Goal: Check status: Check status

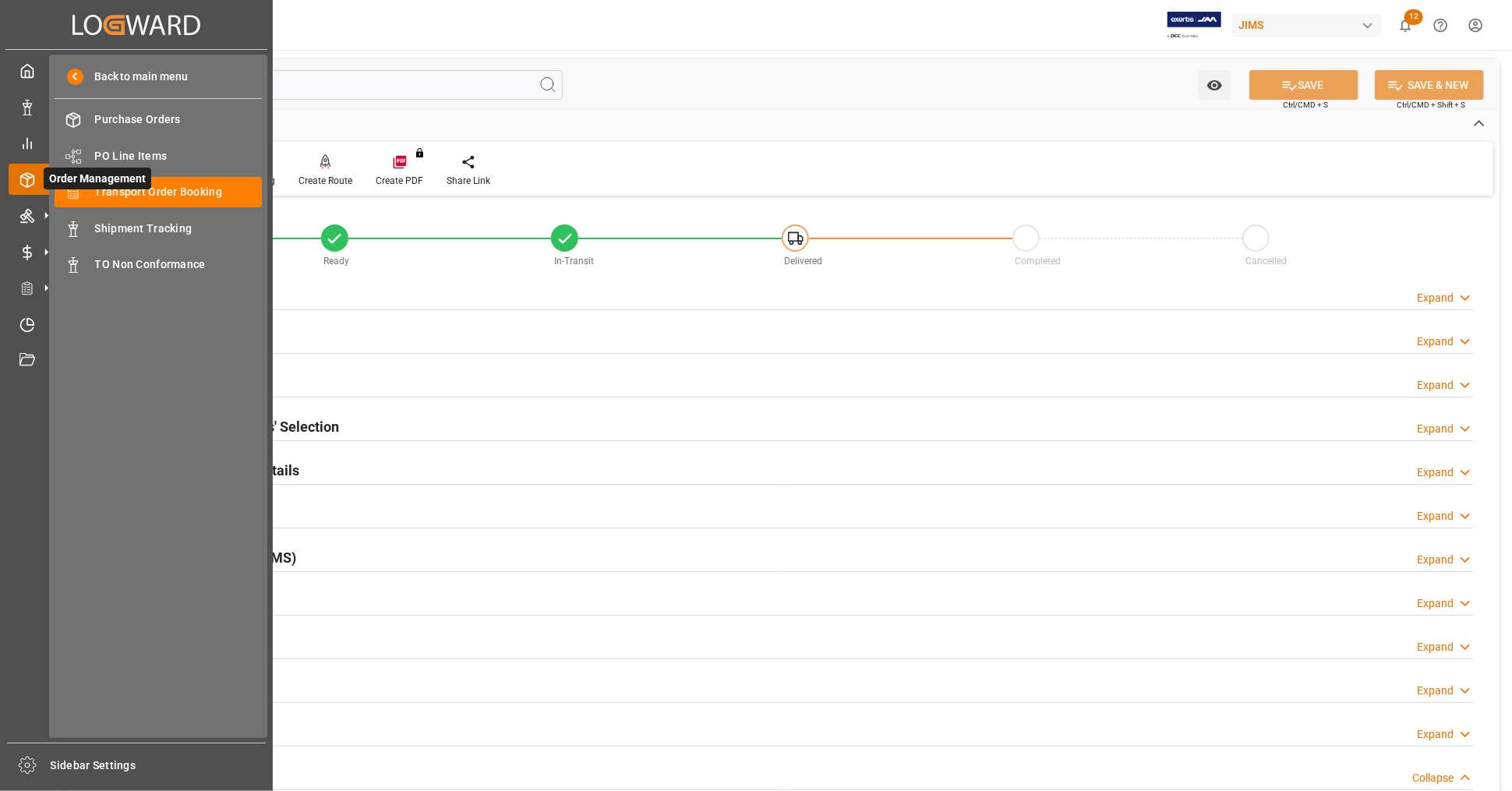
scroll to position [725, 0]
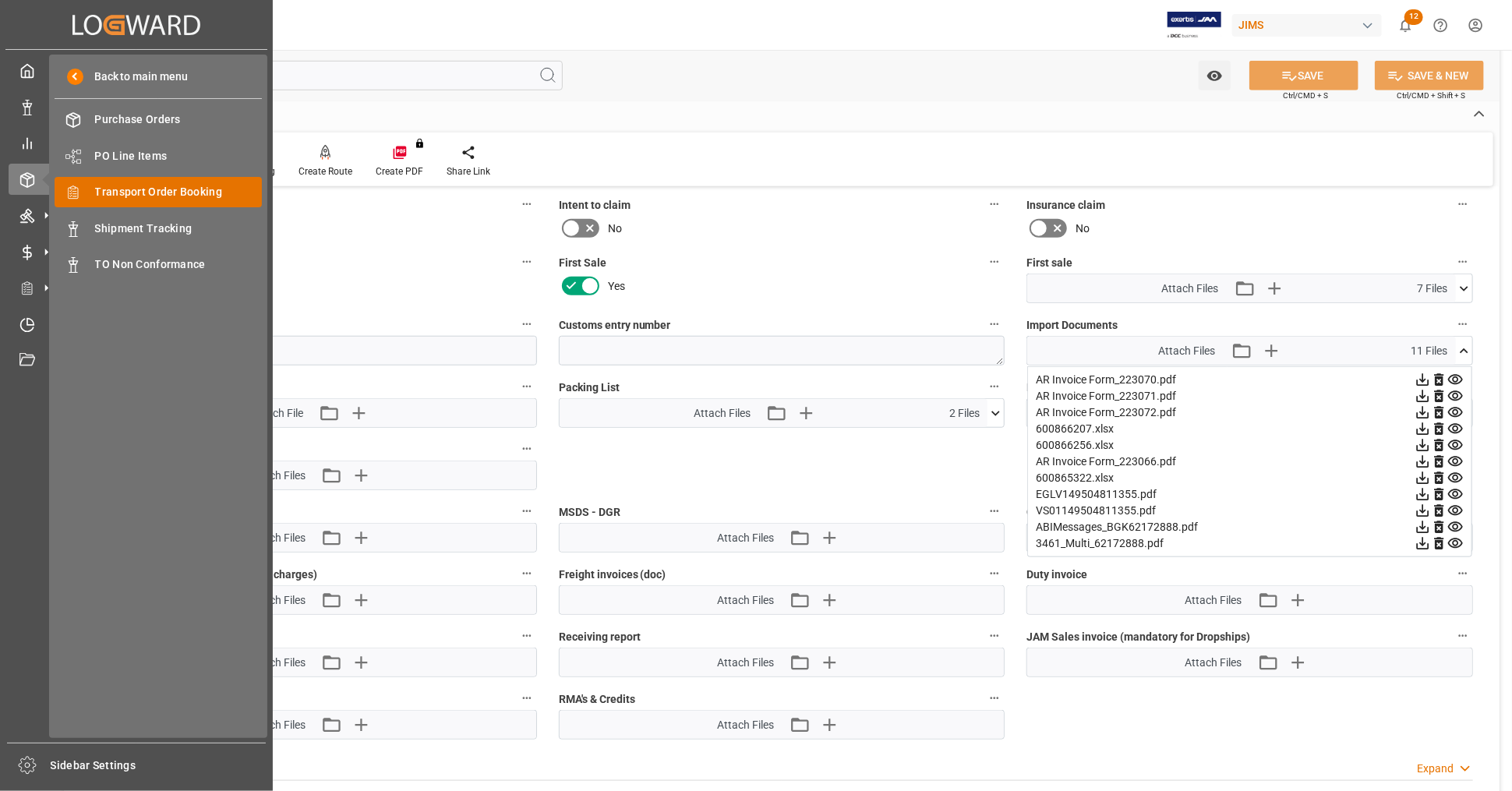
click at [180, 193] on span "Transport Order Booking" at bounding box center [178, 192] width 167 height 17
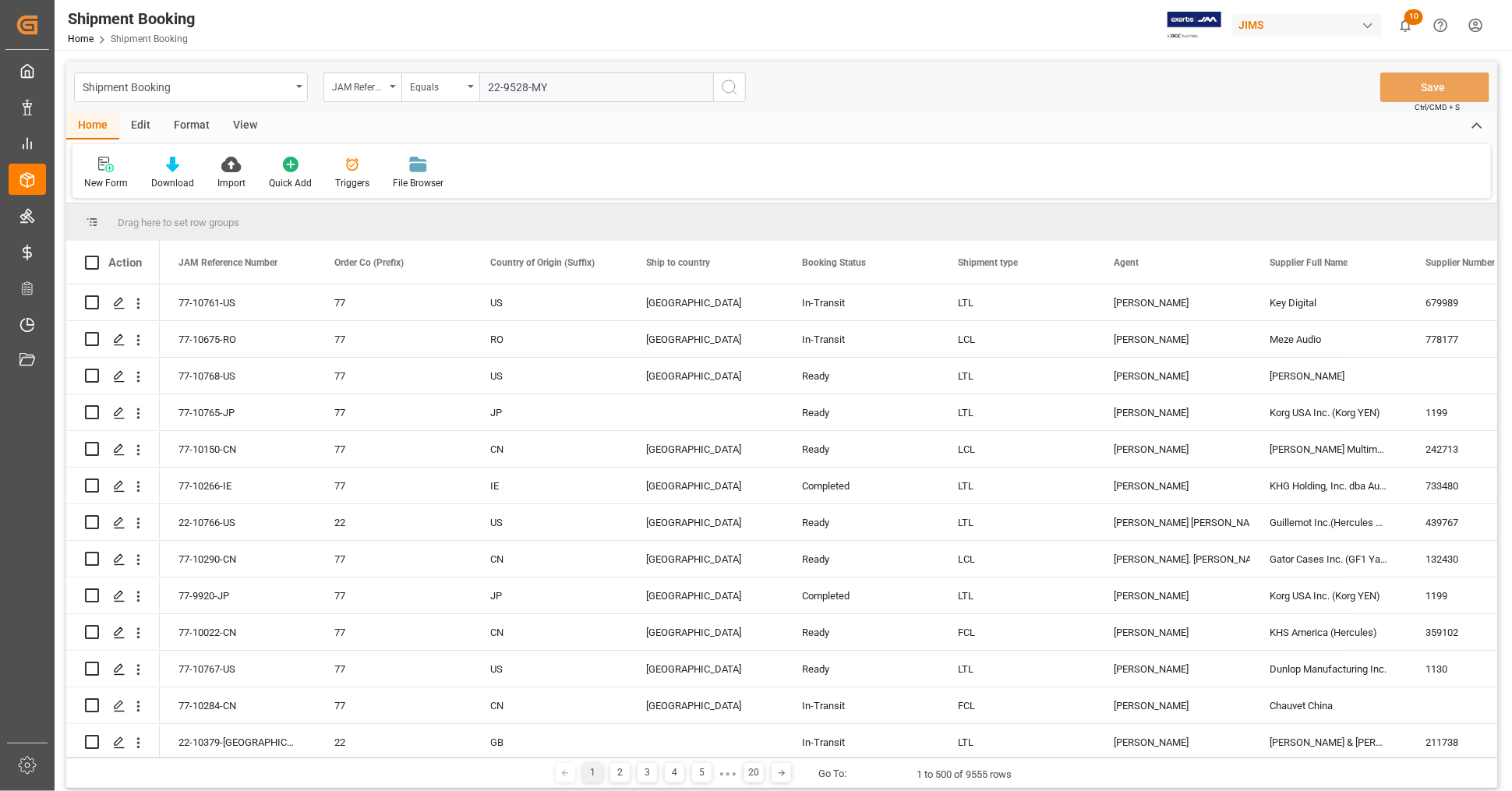
type input "22-9528-MY"
click at [725, 86] on icon "search button" at bounding box center [729, 87] width 18 height 18
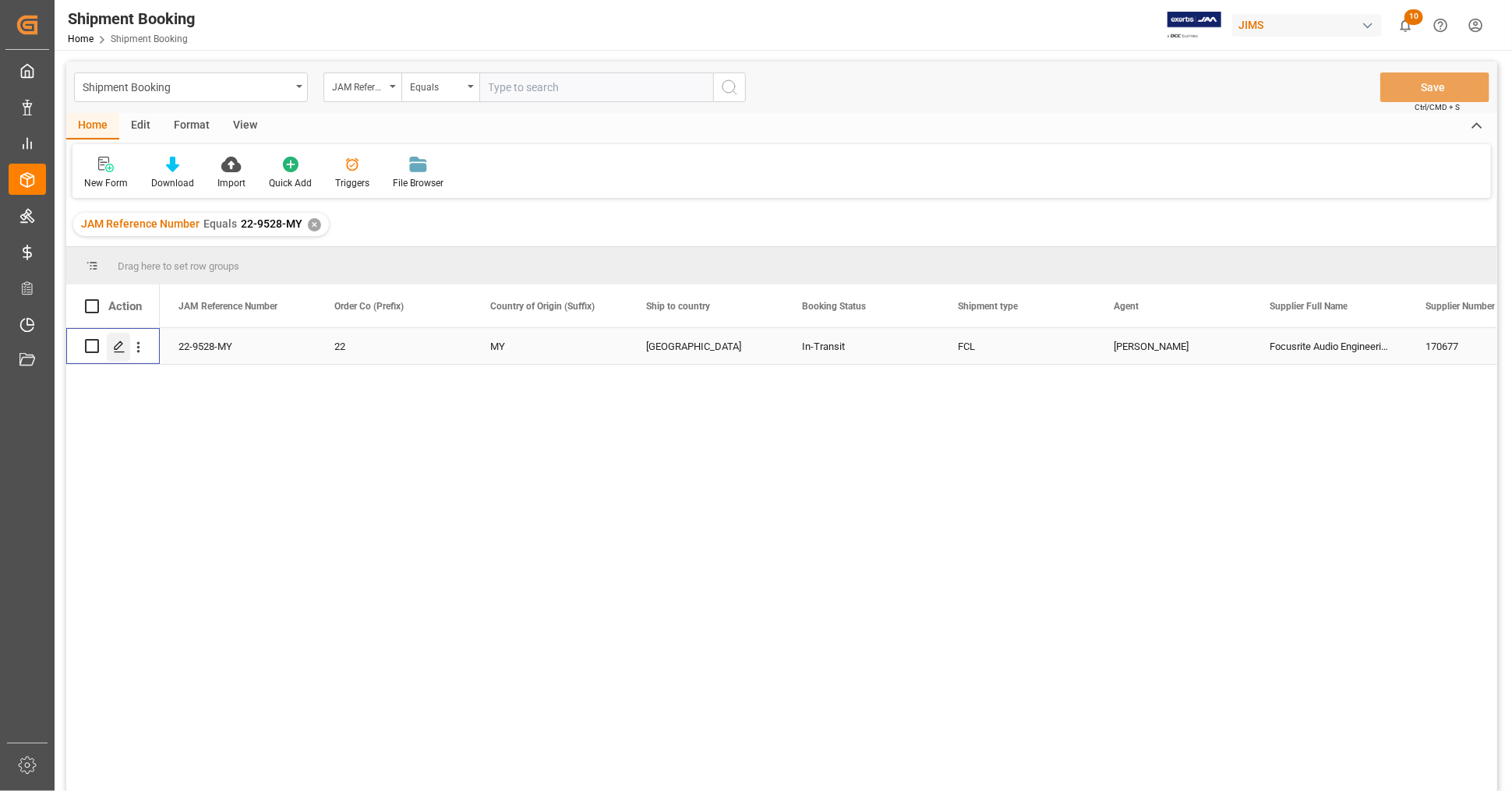
click at [116, 344] on icon "Press SPACE to select this row." at bounding box center [119, 347] width 12 height 12
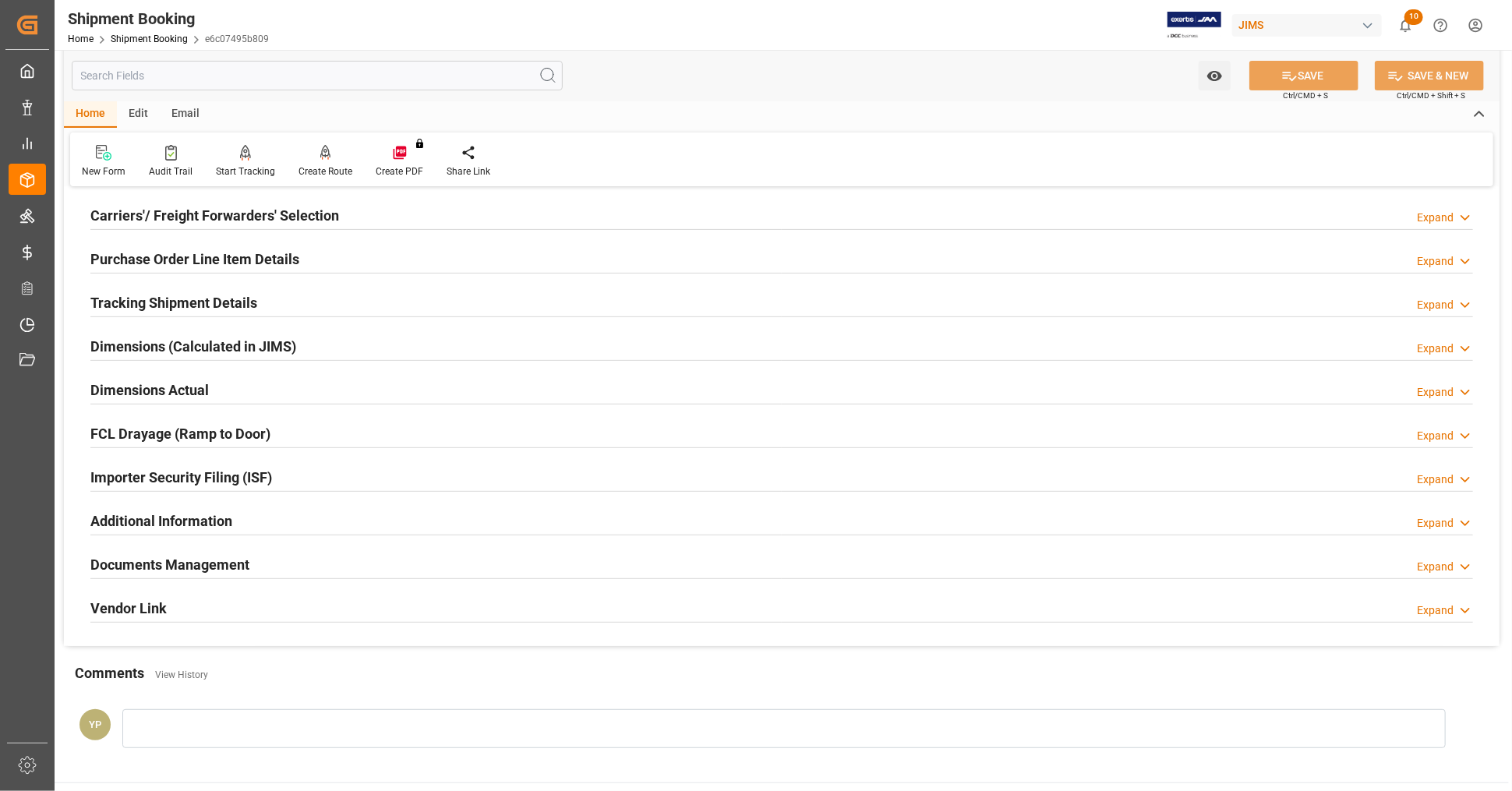
scroll to position [260, 0]
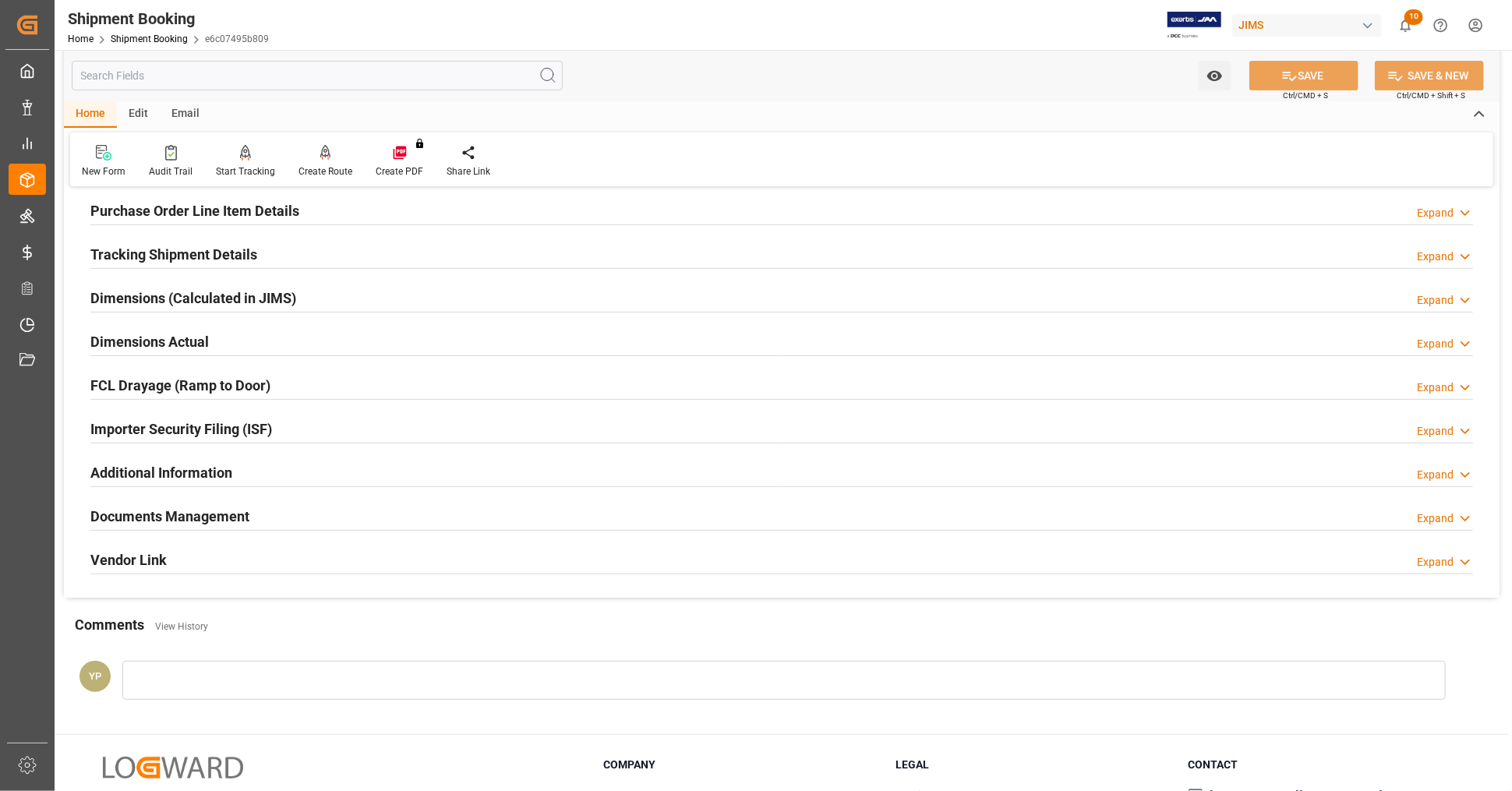
click at [205, 512] on h2 "Documents Management" at bounding box center [170, 516] width 159 height 21
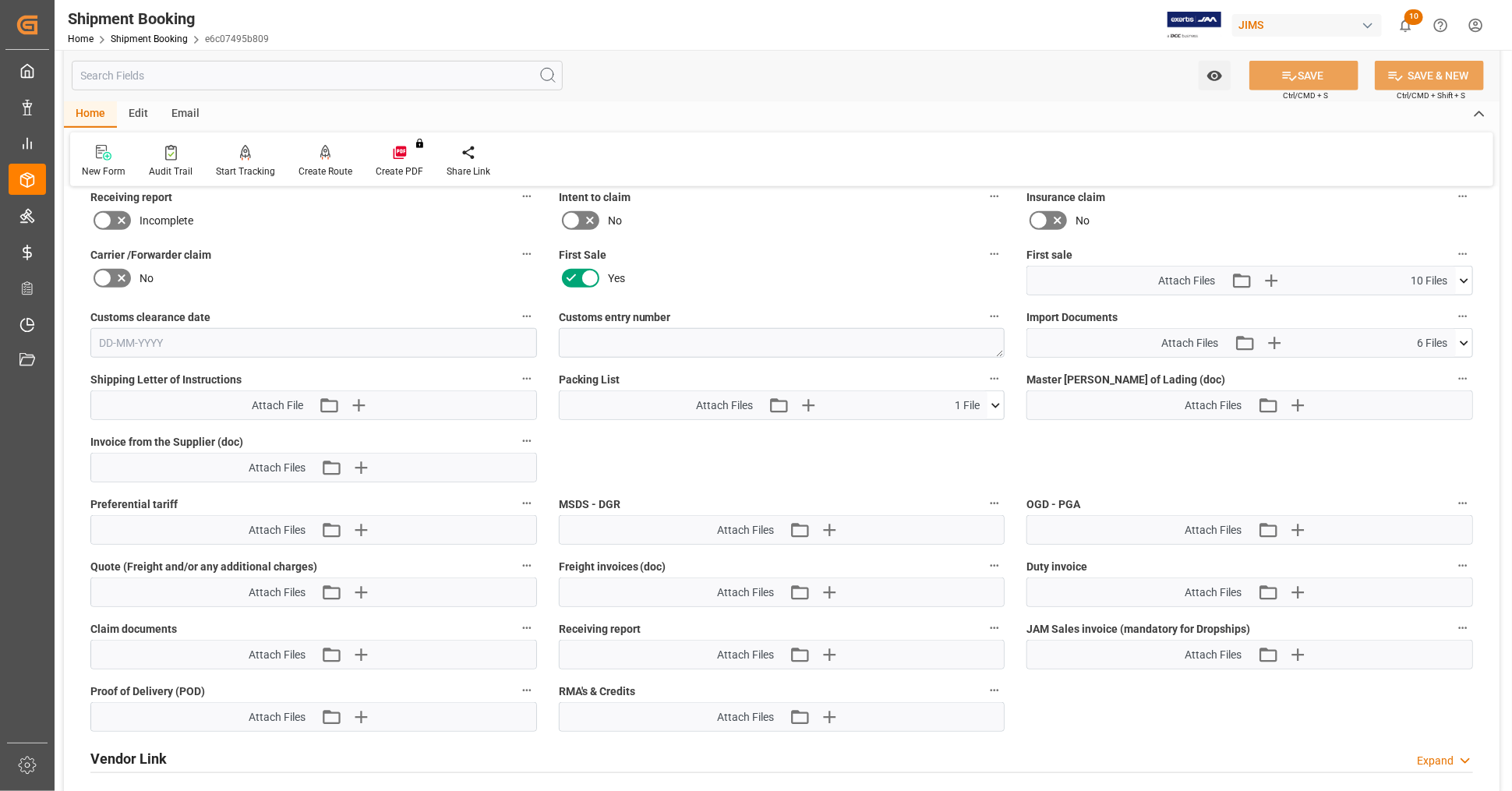
scroll to position [692, 0]
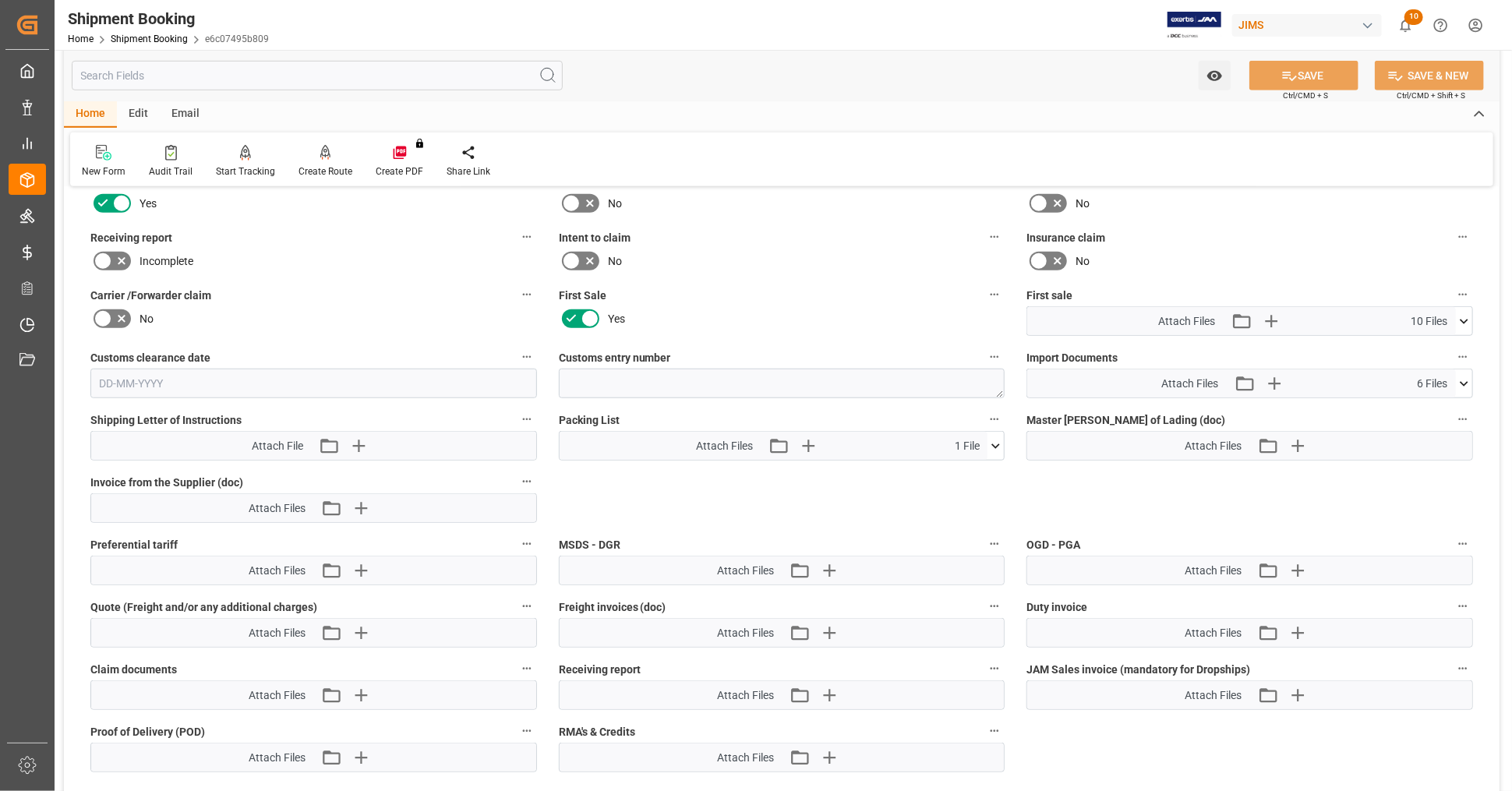
click at [1469, 319] on icon at bounding box center [1465, 322] width 17 height 17
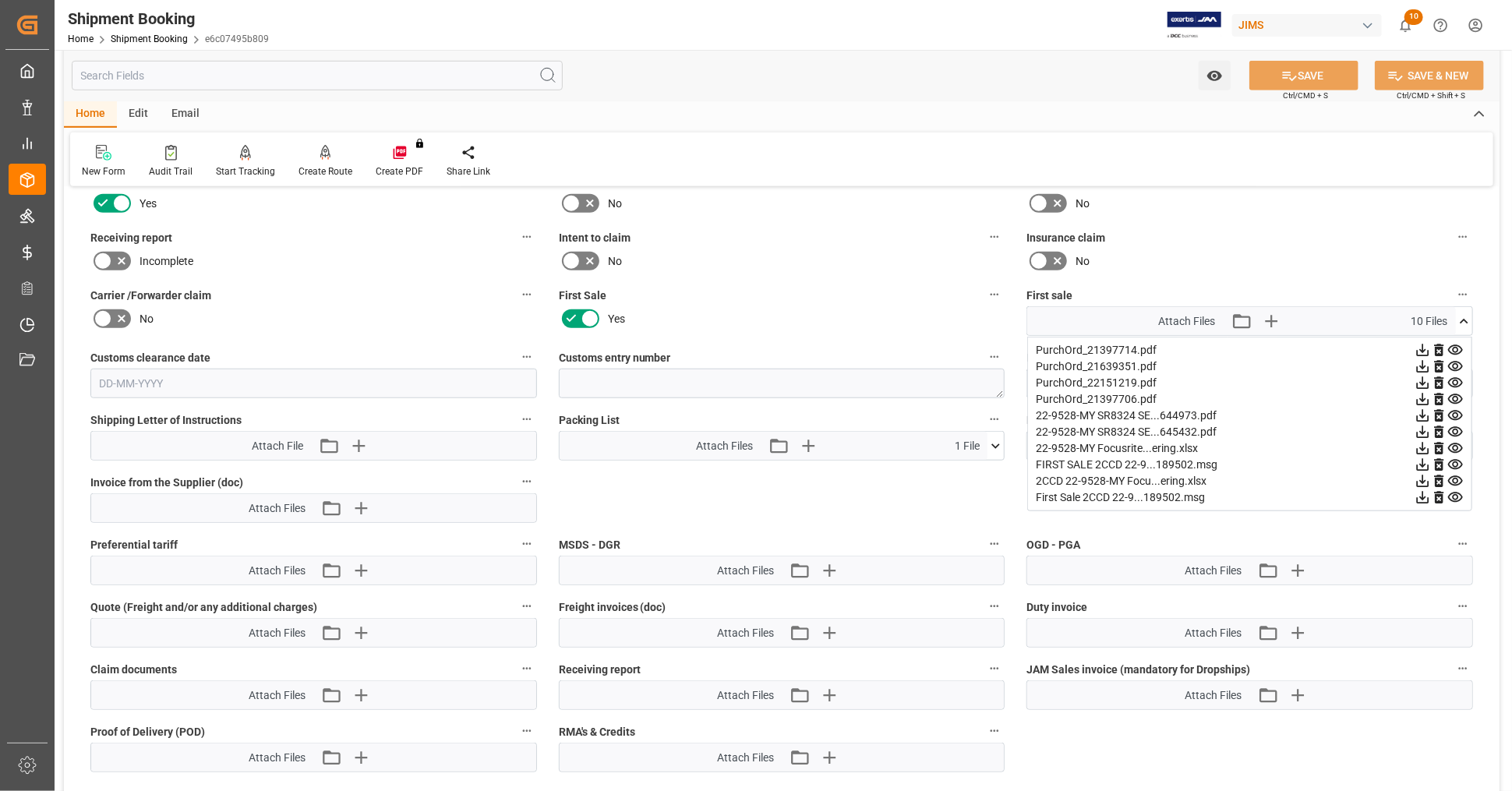
click at [1420, 477] on icon at bounding box center [1423, 482] width 17 height 17
click at [1455, 410] on icon at bounding box center [1455, 416] width 17 height 17
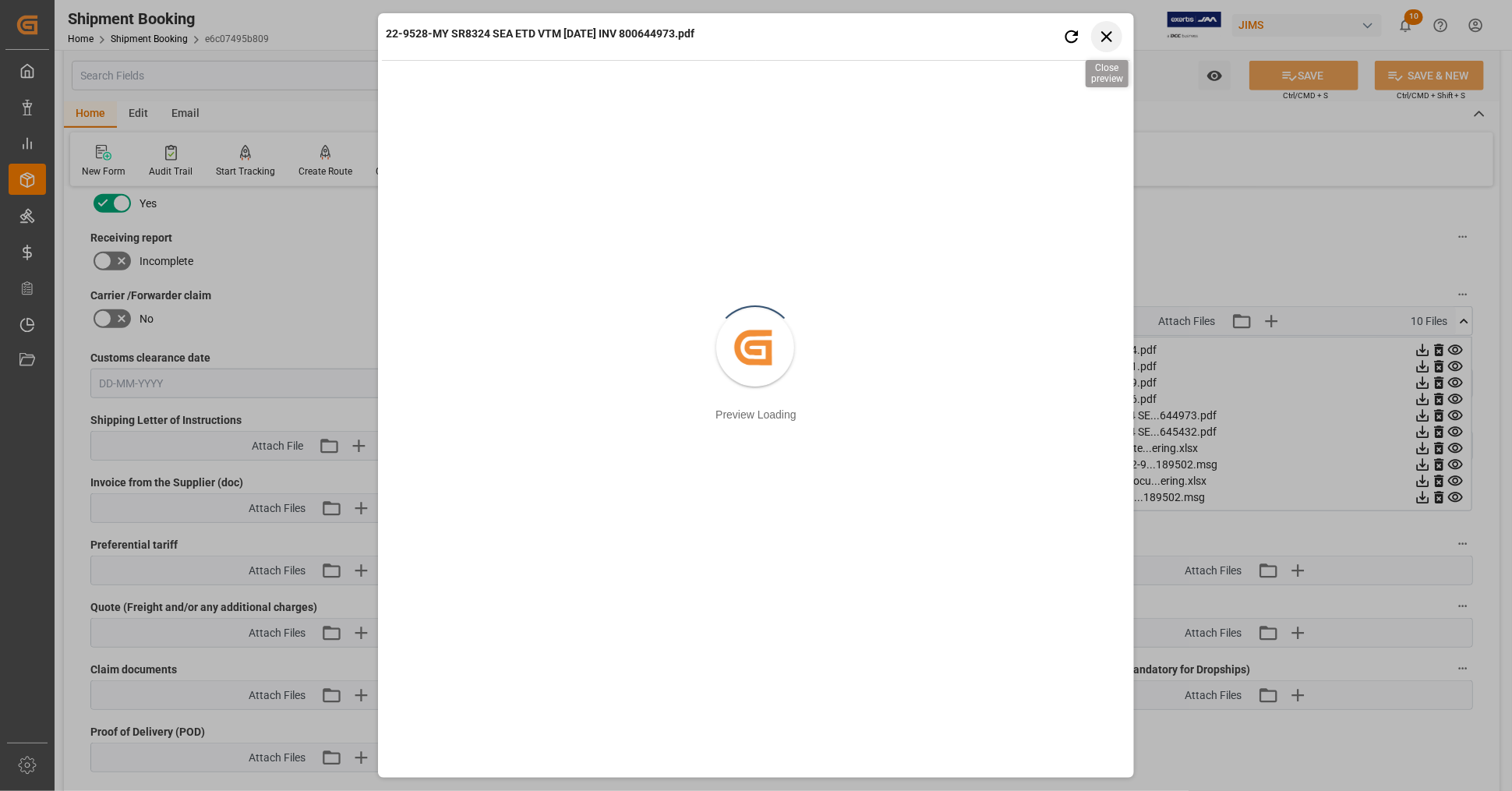
click at [1104, 32] on icon "button" at bounding box center [1106, 36] width 19 height 19
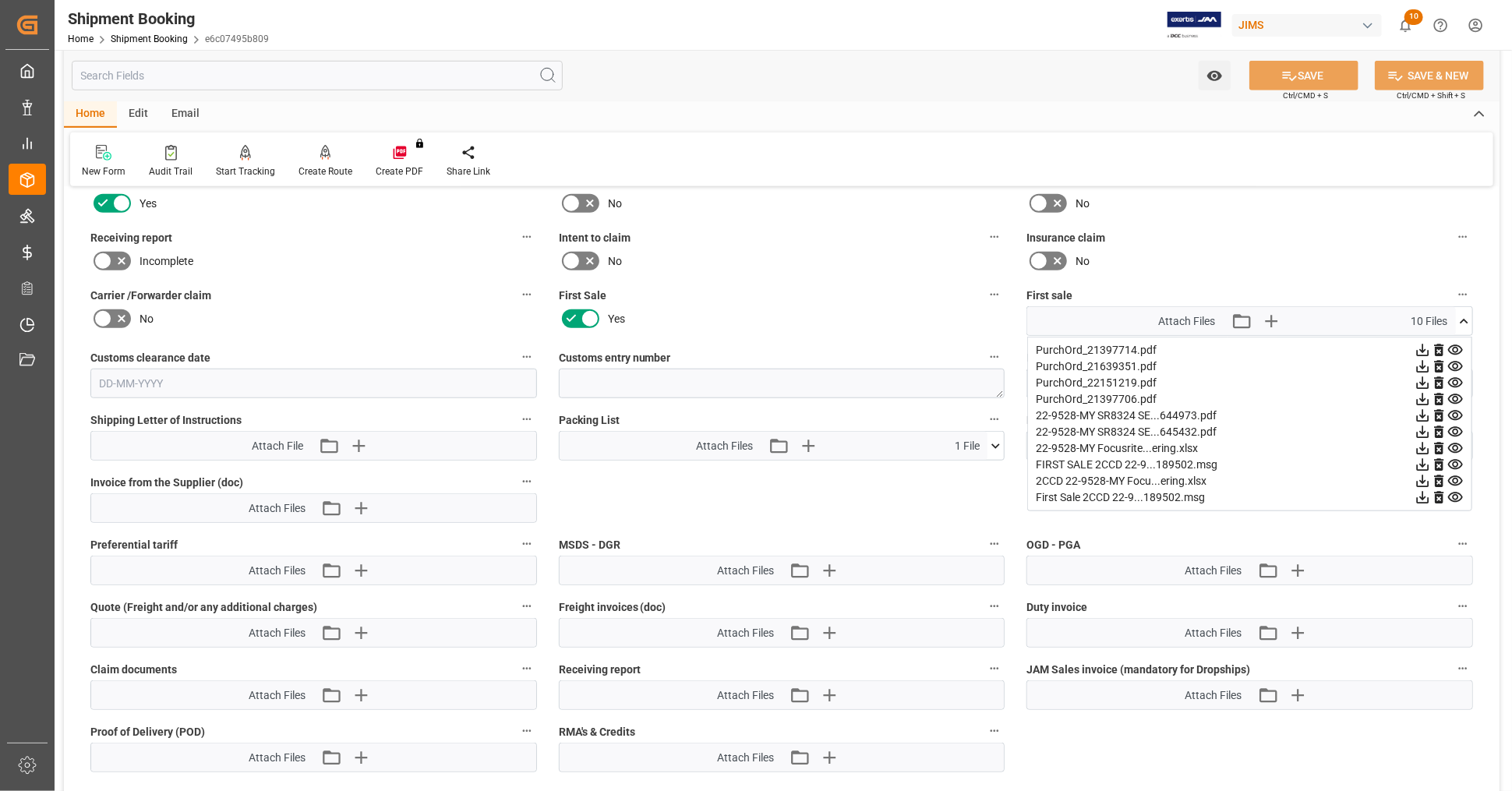
click at [1421, 410] on icon at bounding box center [1423, 416] width 12 height 12
click at [1424, 425] on icon at bounding box center [1423, 433] width 17 height 17
click at [1461, 314] on icon at bounding box center [1465, 322] width 17 height 17
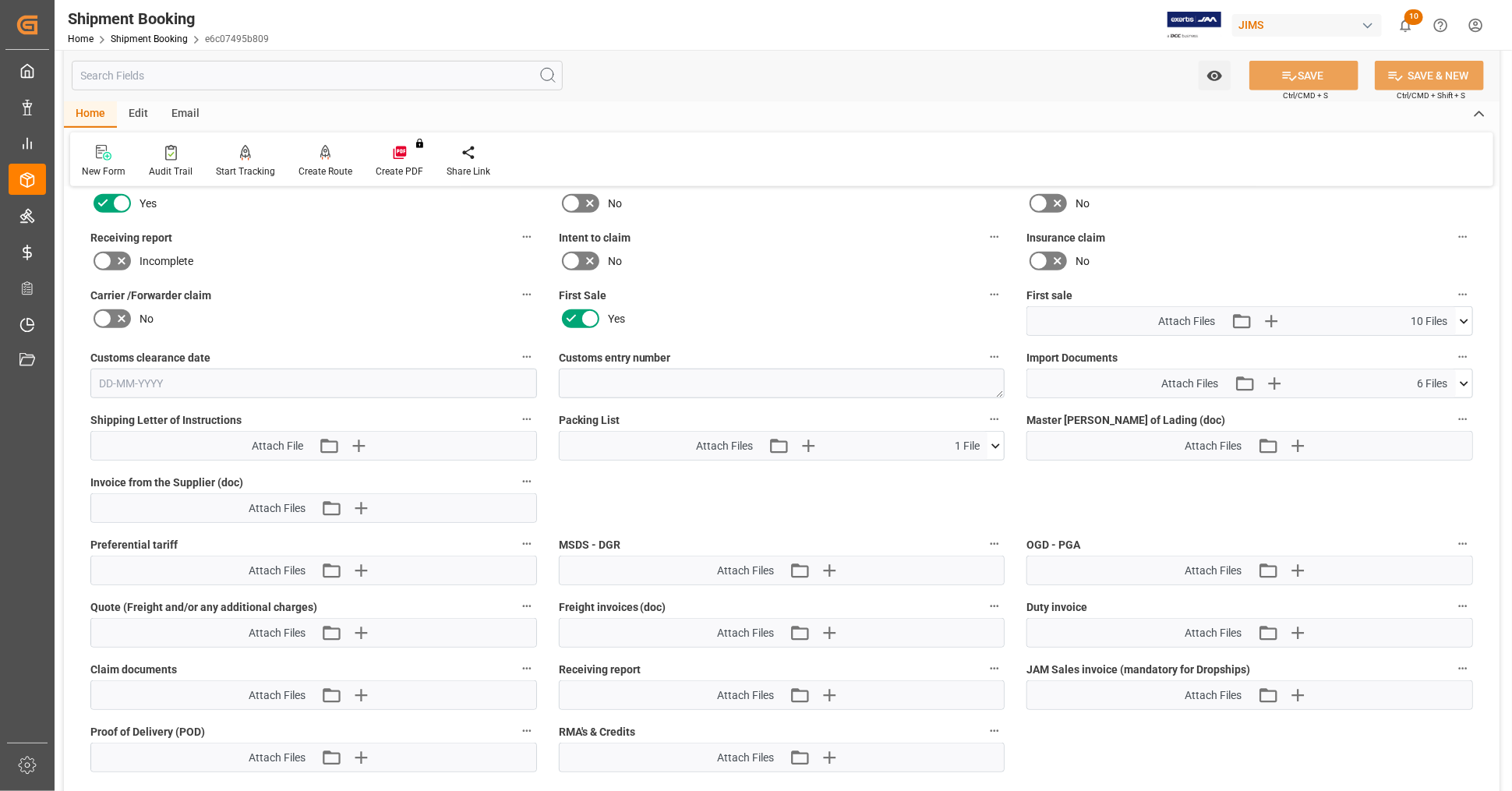
click at [1467, 376] on icon at bounding box center [1465, 384] width 17 height 17
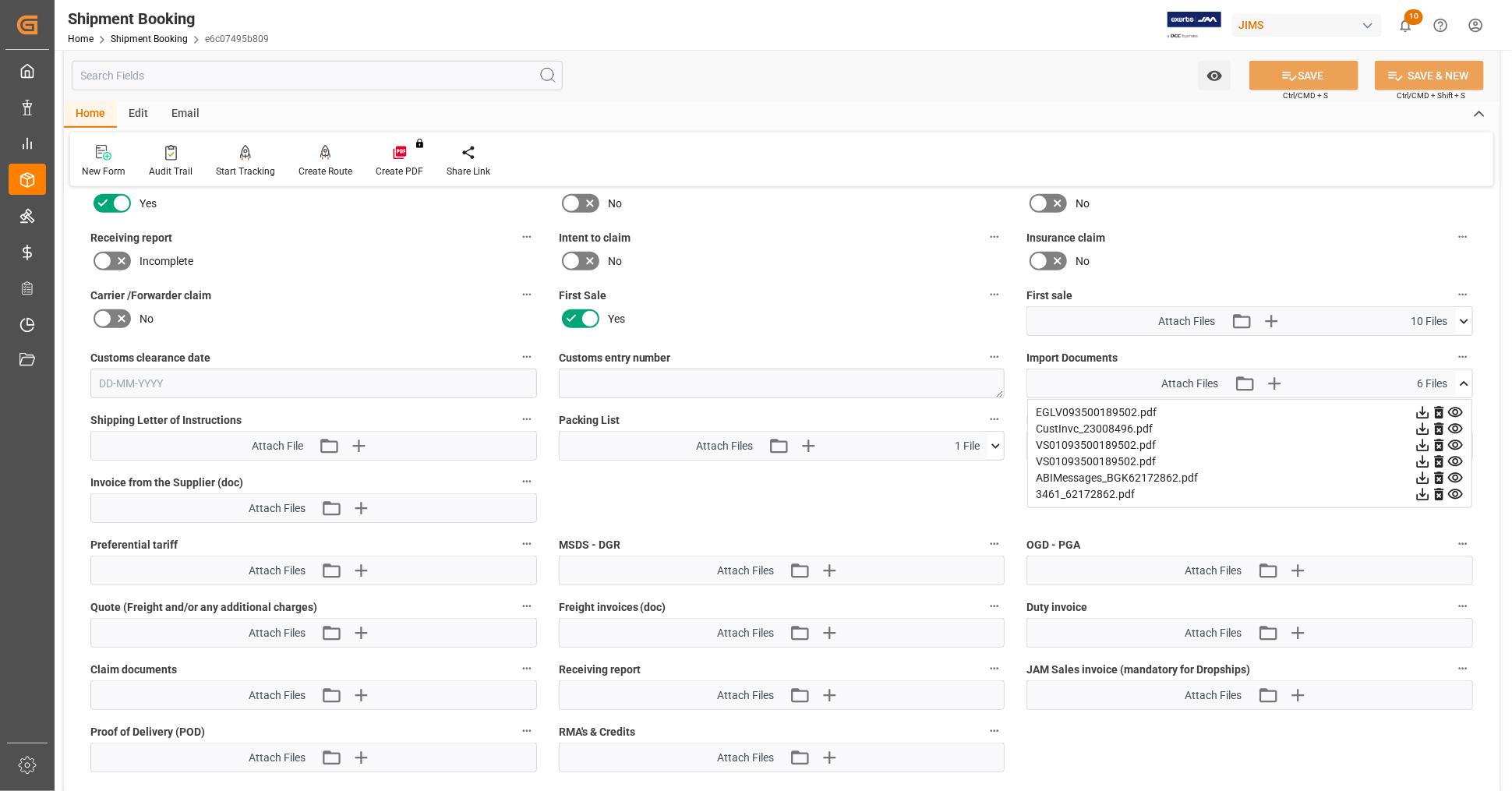
click at [1422, 456] on icon at bounding box center [1423, 462] width 12 height 12
click at [1463, 376] on icon at bounding box center [1465, 384] width 17 height 17
